Goal: Information Seeking & Learning: Check status

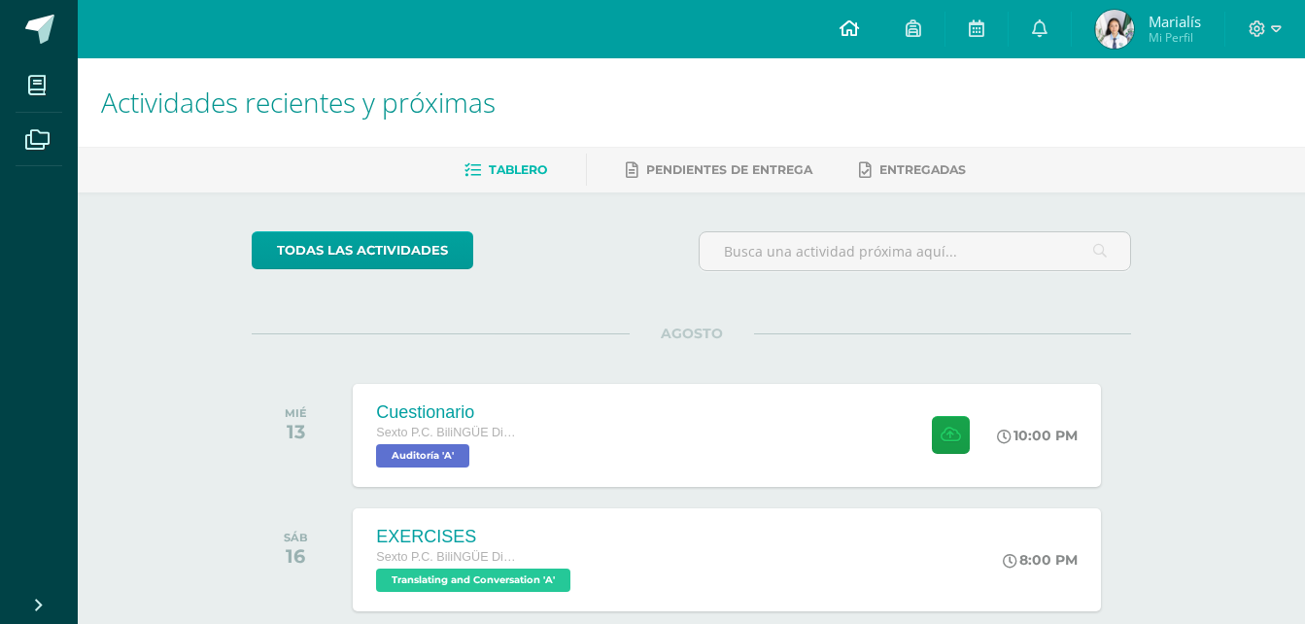
click at [850, 38] on span at bounding box center [849, 28] width 19 height 21
click at [1090, 28] on link "Marialís Mi Perfil" at bounding box center [1148, 29] width 153 height 58
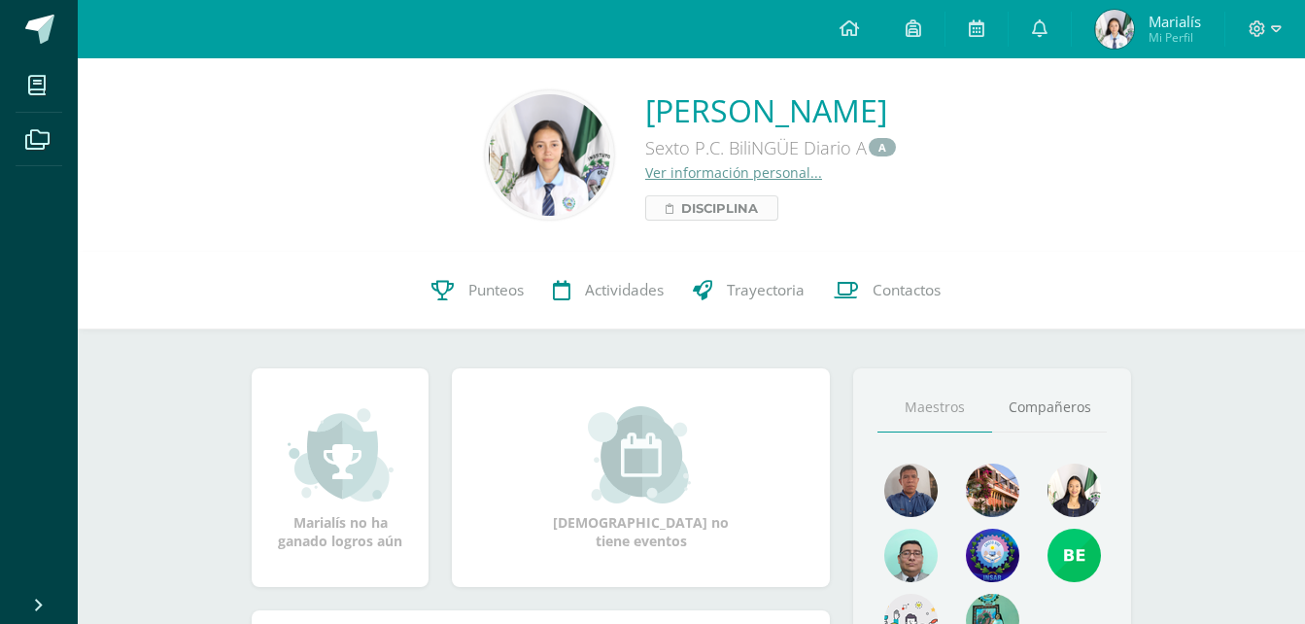
click at [702, 213] on span "Disciplina" at bounding box center [719, 207] width 77 height 23
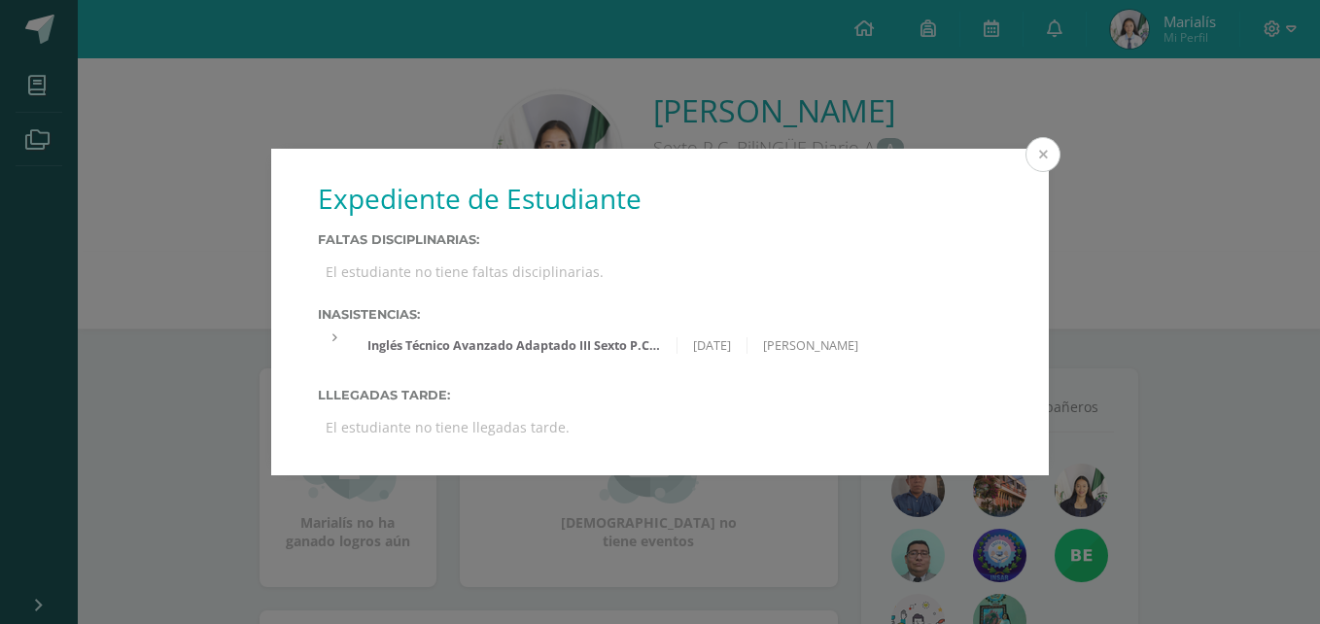
click at [1037, 163] on button at bounding box center [1042, 154] width 35 height 35
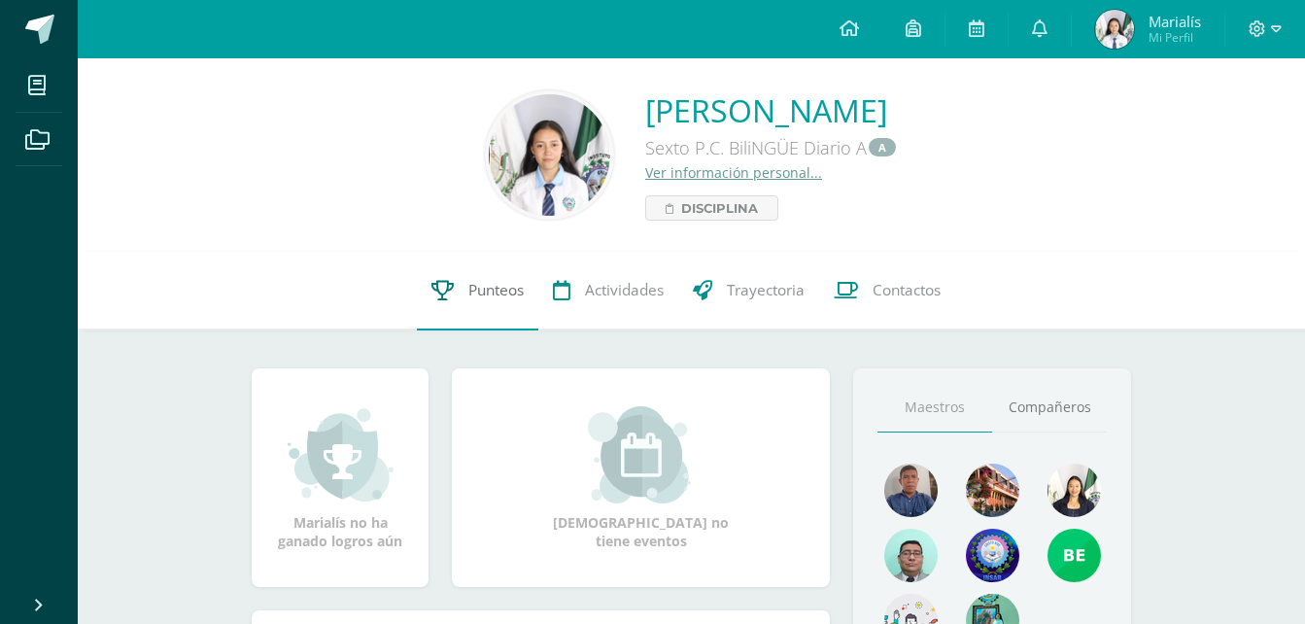
click at [497, 301] on link "Punteos" at bounding box center [477, 291] width 121 height 78
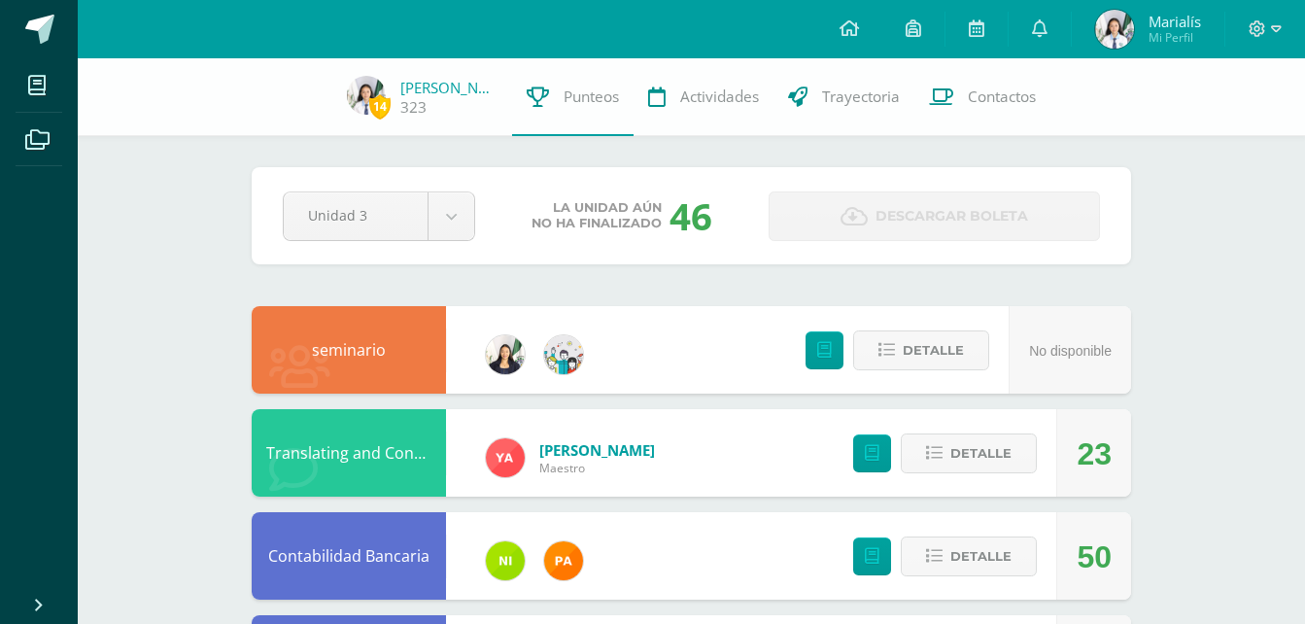
click at [376, 112] on span "14" at bounding box center [379, 106] width 21 height 24
click at [853, 25] on icon at bounding box center [849, 27] width 19 height 17
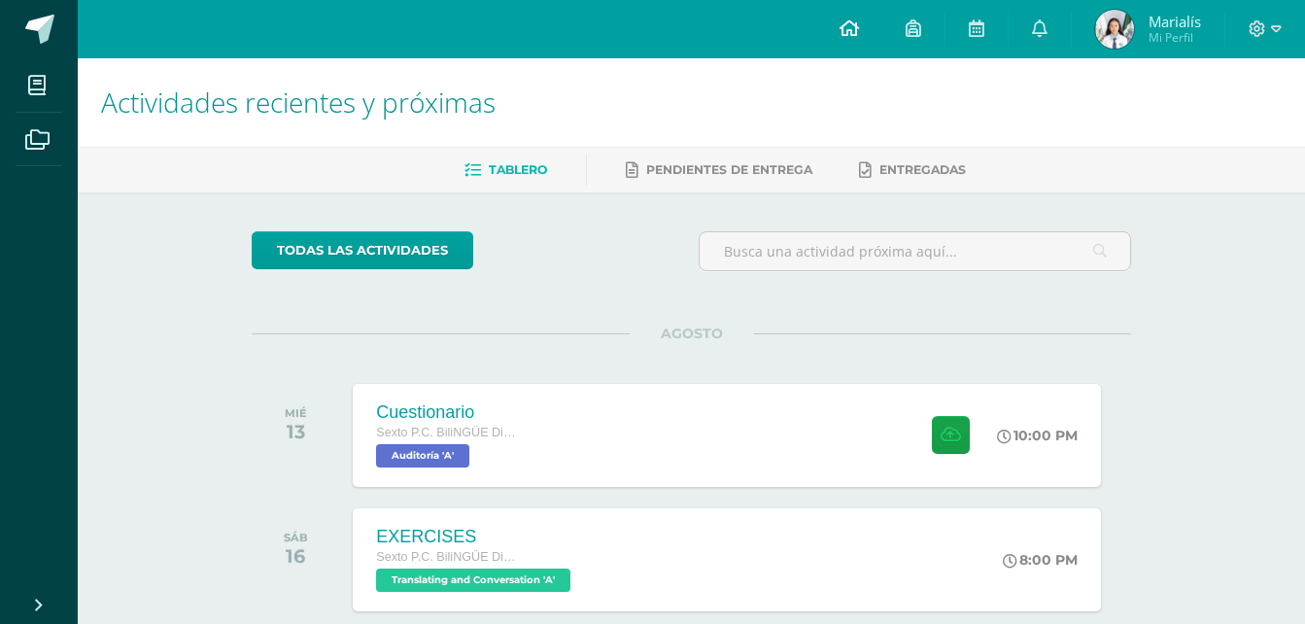
click at [862, 26] on link at bounding box center [849, 29] width 66 height 58
click at [600, 388] on div "Cuestionario Sexto P.C. BiliNGÜE Diario [GEOGRAPHIC_DATA] 'A' 10:00 PM Cuestion…" at bounding box center [727, 435] width 755 height 104
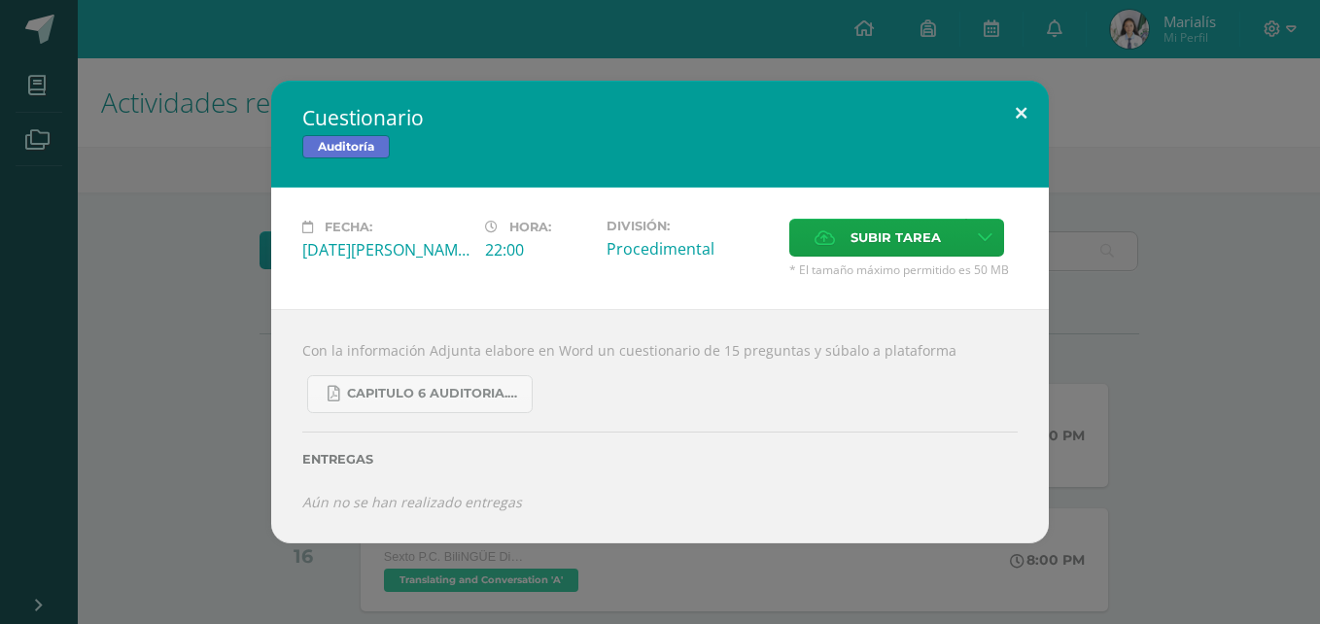
click at [1016, 100] on button at bounding box center [1020, 114] width 55 height 66
